Goal: Check status: Check status

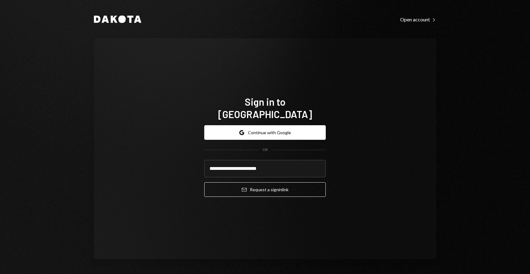
type input "**********"
click at [204, 182] on button "Email Request a sign in link" at bounding box center [264, 189] width 121 height 15
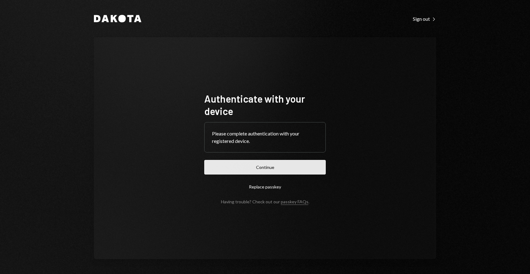
click at [262, 166] on button "Continue" at bounding box center [264, 167] width 121 height 15
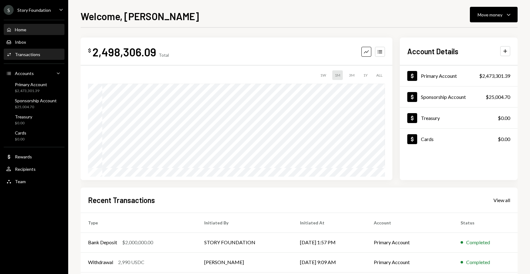
click at [36, 54] on div "Transactions" at bounding box center [27, 54] width 25 height 5
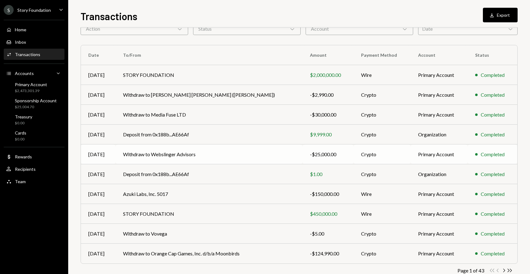
scroll to position [50, 0]
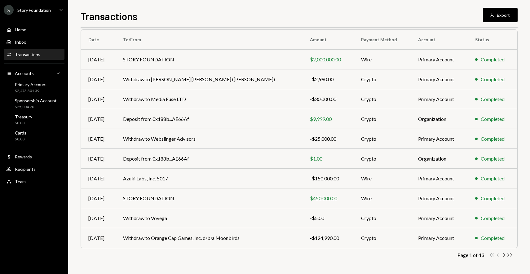
click at [504, 253] on icon "Chevron Right" at bounding box center [504, 255] width 6 height 6
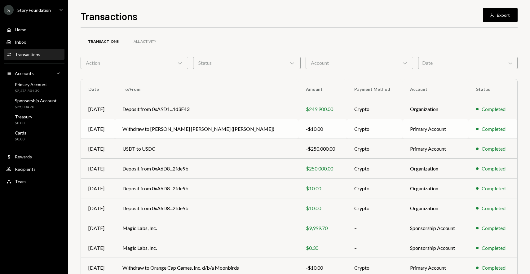
click at [204, 125] on td "Withdraw to [PERSON_NAME] [PERSON_NAME] ([PERSON_NAME])" at bounding box center [206, 129] width 183 height 20
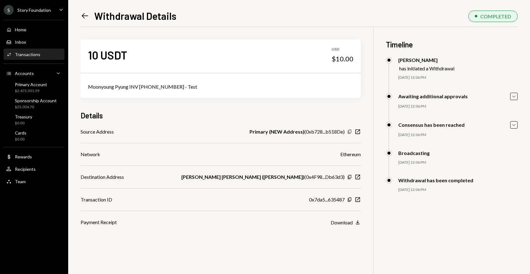
click at [350, 131] on icon "Copy" at bounding box center [349, 131] width 5 height 5
